Goal: Task Accomplishment & Management: Use online tool/utility

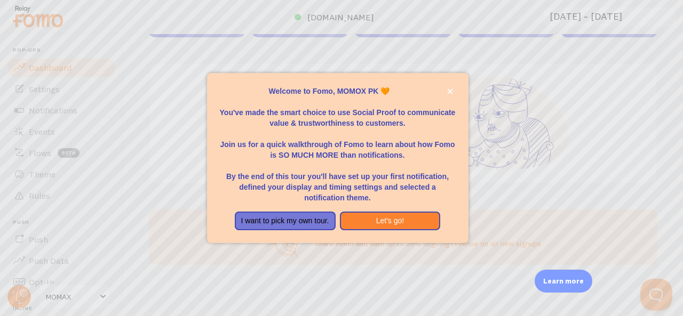
scroll to position [213, 0]
click at [365, 225] on button "Let's go!" at bounding box center [390, 221] width 101 height 19
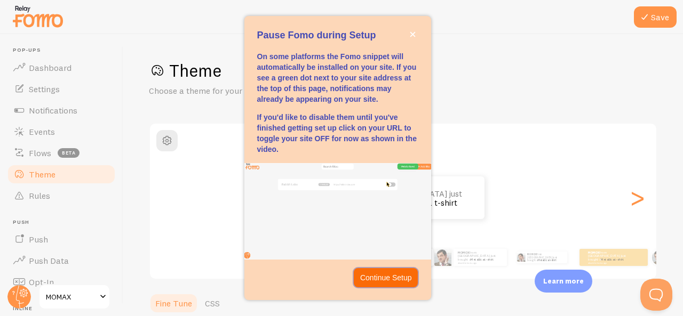
click at [371, 278] on p "Continue Setup" at bounding box center [386, 278] width 52 height 11
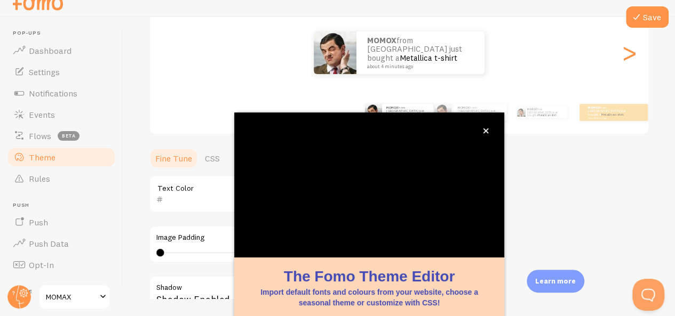
scroll to position [49, 0]
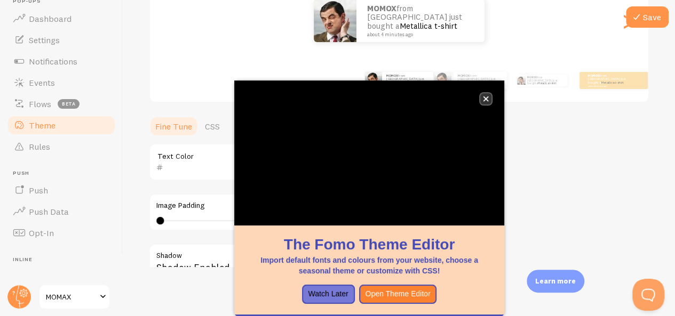
click at [485, 99] on icon "close," at bounding box center [486, 99] width 5 height 5
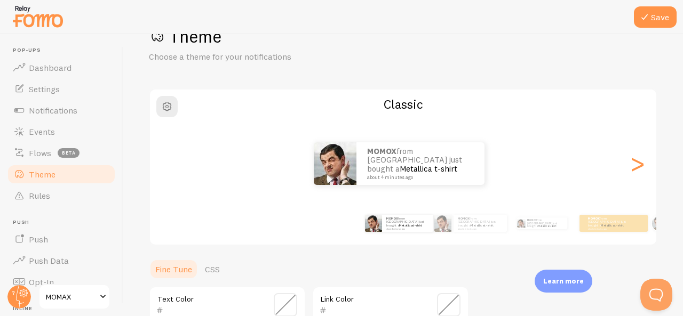
scroll to position [0, 0]
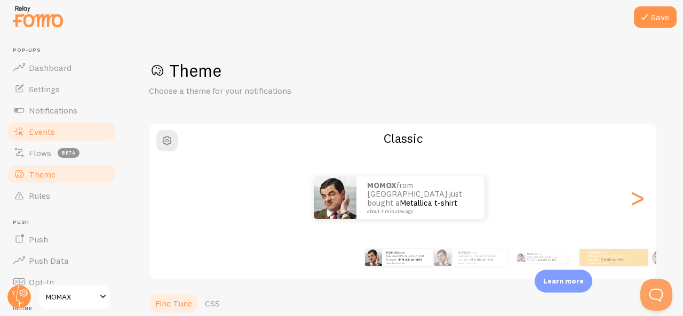
click at [34, 139] on link "Events" at bounding box center [61, 131] width 110 height 21
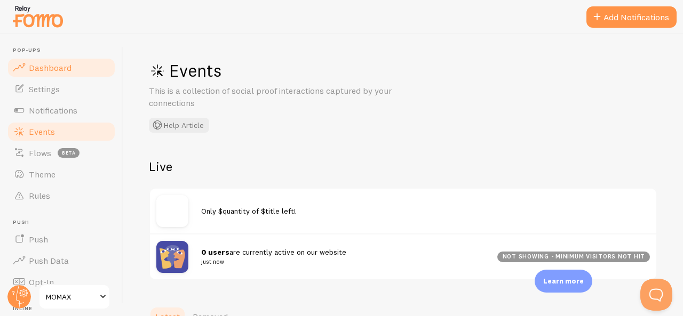
click at [41, 68] on span "Dashboard" at bounding box center [50, 67] width 43 height 11
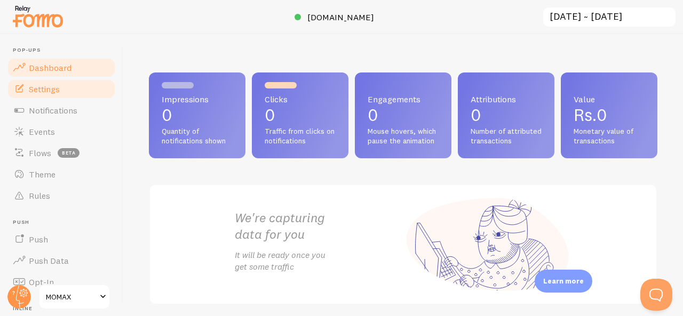
click at [49, 96] on link "Settings" at bounding box center [61, 88] width 110 height 21
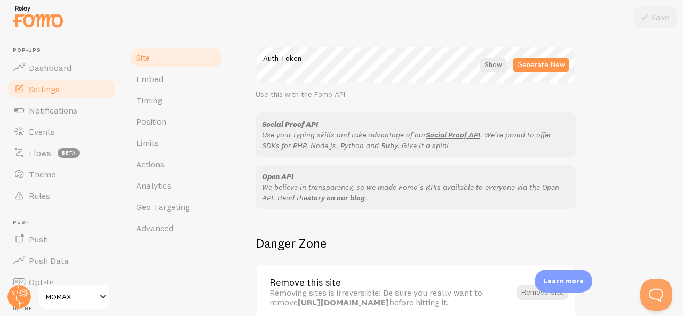
scroll to position [691, 0]
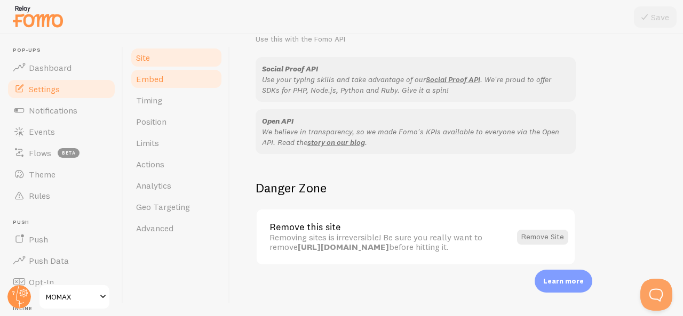
click at [151, 87] on link "Embed" at bounding box center [176, 78] width 93 height 21
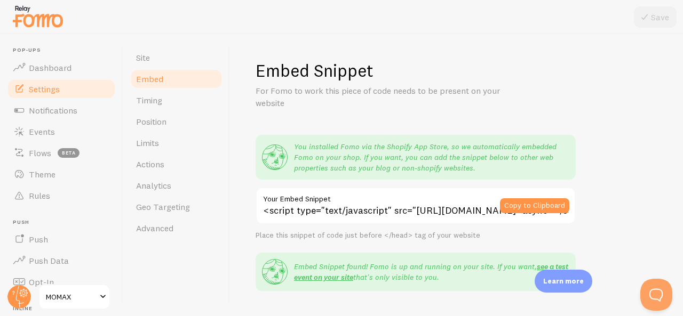
scroll to position [256, 0]
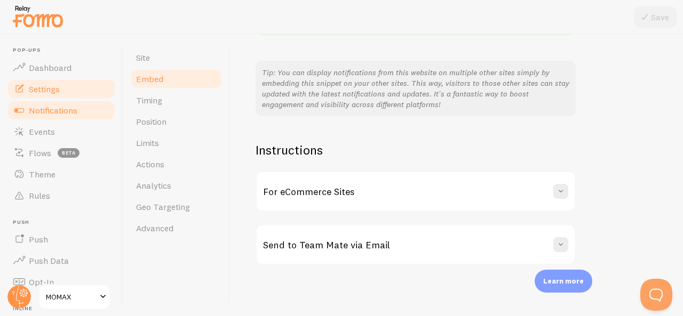
click at [50, 107] on span "Notifications" at bounding box center [53, 110] width 49 height 11
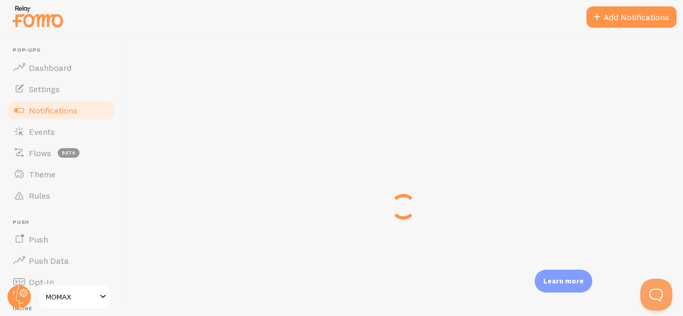
scroll to position [282, 0]
click at [591, 18] on span at bounding box center [597, 17] width 13 height 13
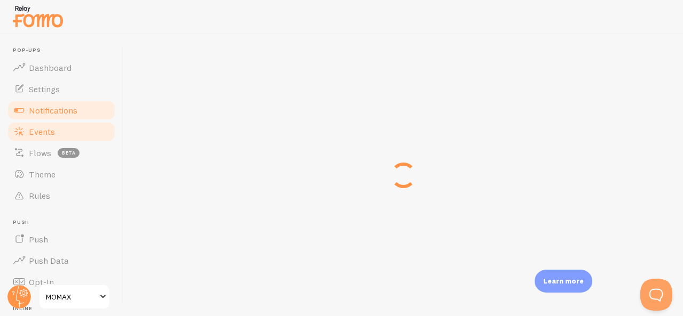
click at [47, 131] on span "Events" at bounding box center [42, 131] width 26 height 11
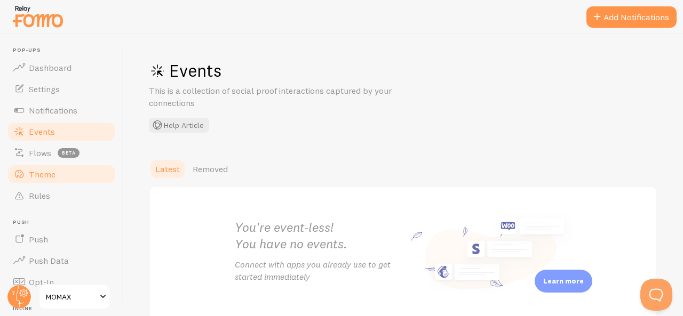
click at [56, 175] on link "Theme" at bounding box center [61, 174] width 110 height 21
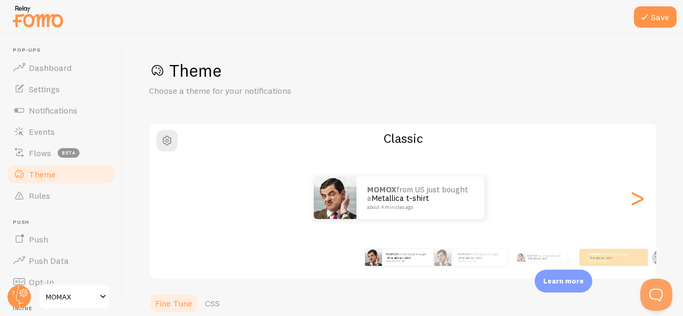
scroll to position [300, 0]
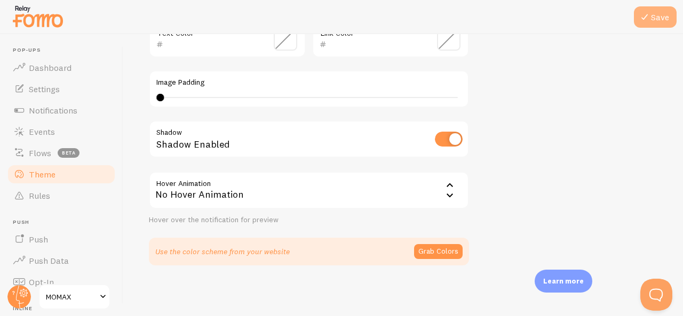
click at [646, 20] on icon at bounding box center [644, 17] width 13 height 13
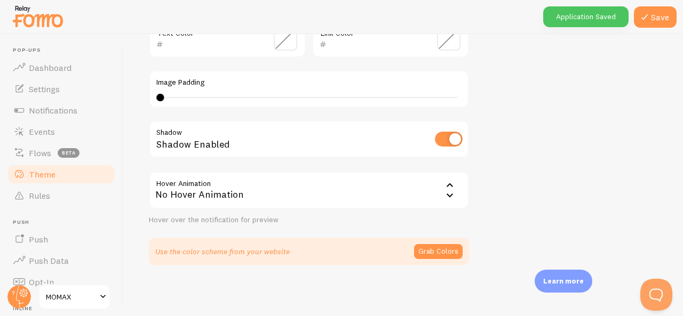
scroll to position [0, 0]
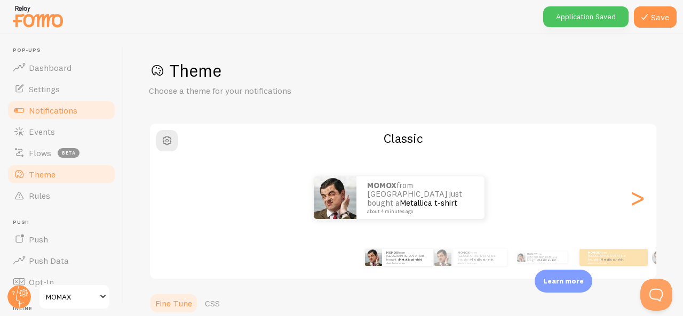
click at [51, 115] on span "Notifications" at bounding box center [53, 110] width 49 height 11
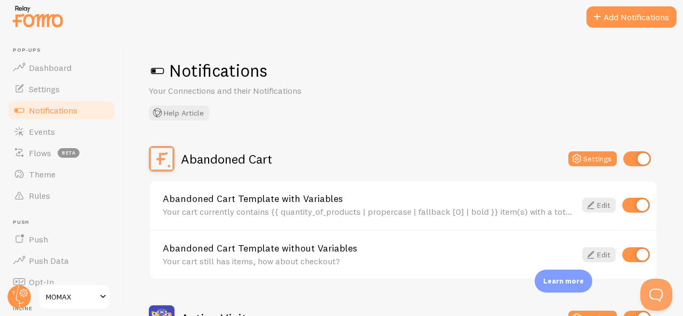
click at [521, 82] on h1 "Notifications" at bounding box center [403, 71] width 509 height 22
